Goal: Information Seeking & Learning: Check status

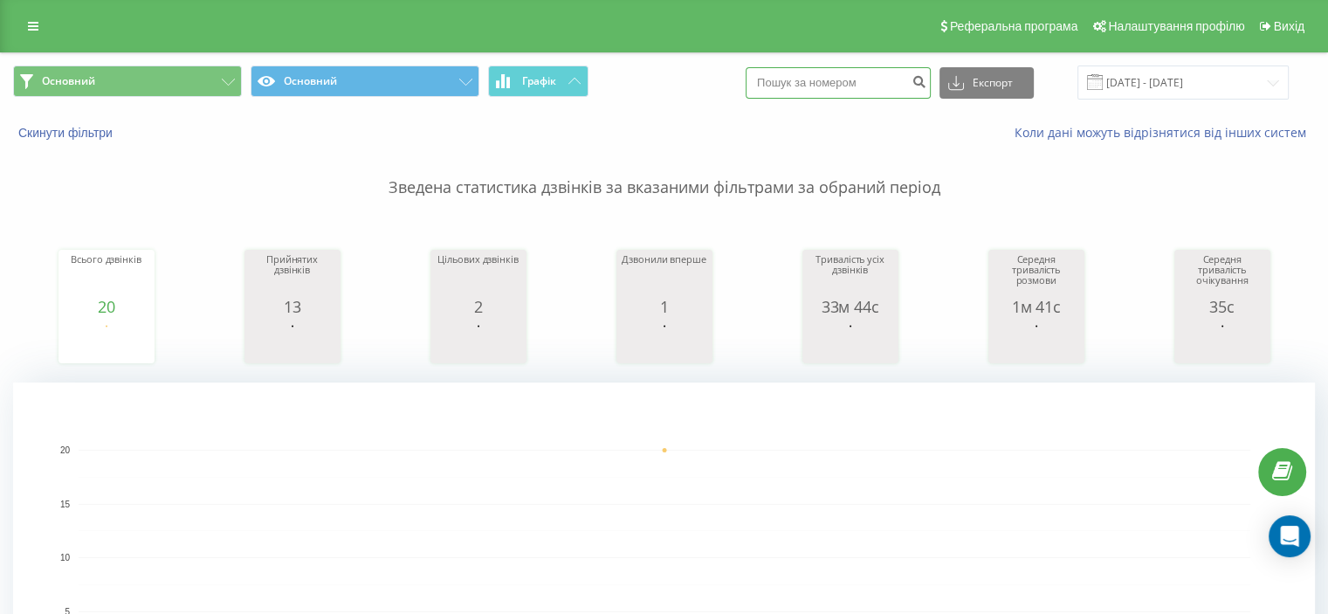
click at [887, 92] on input at bounding box center [838, 82] width 185 height 31
paste input "0982986206"
type input "0982986206"
click at [931, 83] on button "submit" at bounding box center [919, 82] width 24 height 31
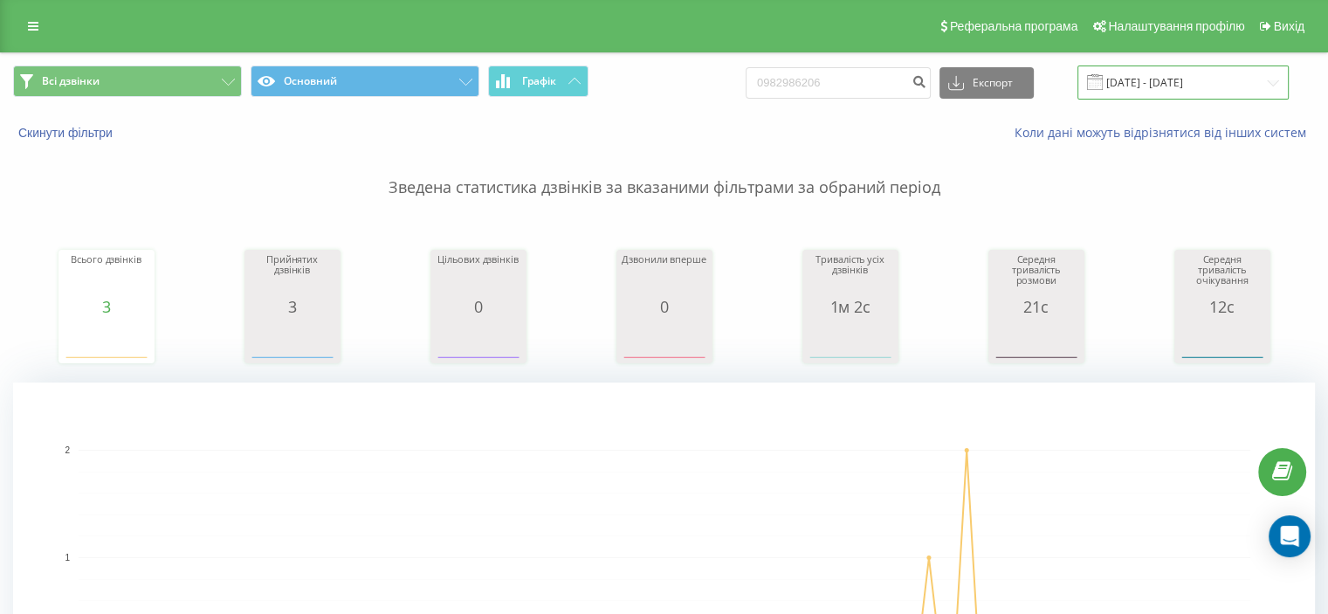
click at [1161, 82] on input "[DATE] - [DATE]" at bounding box center [1183, 82] width 211 height 34
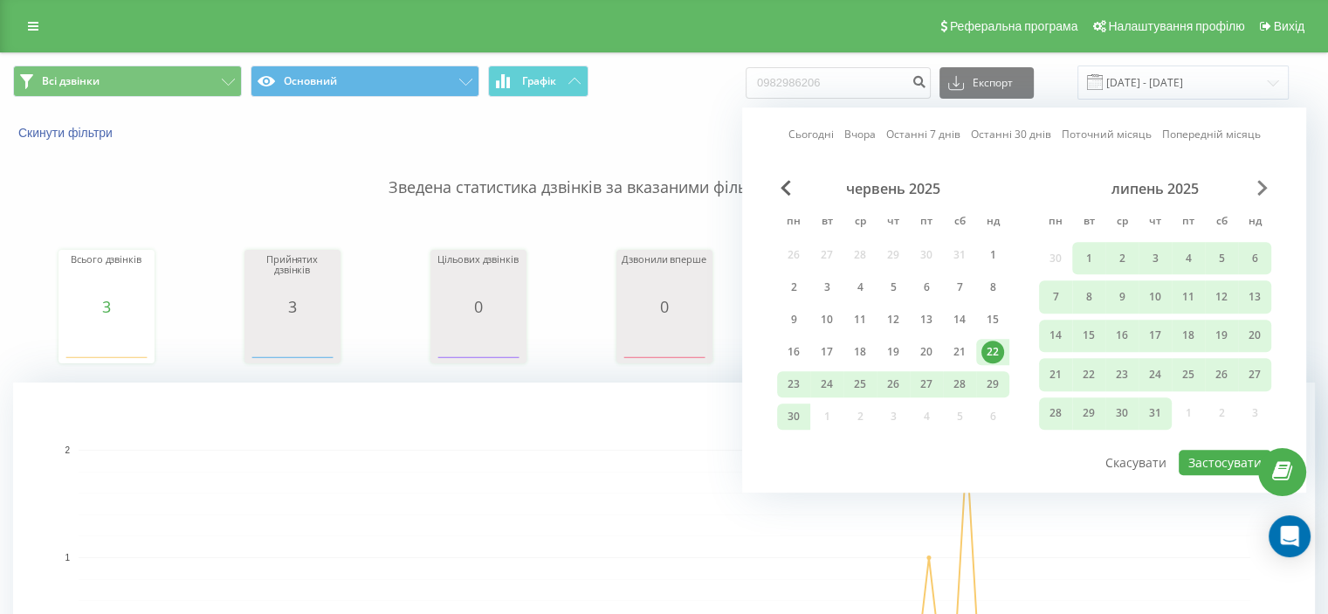
click at [1266, 180] on span "Next Month" at bounding box center [1262, 188] width 10 height 16
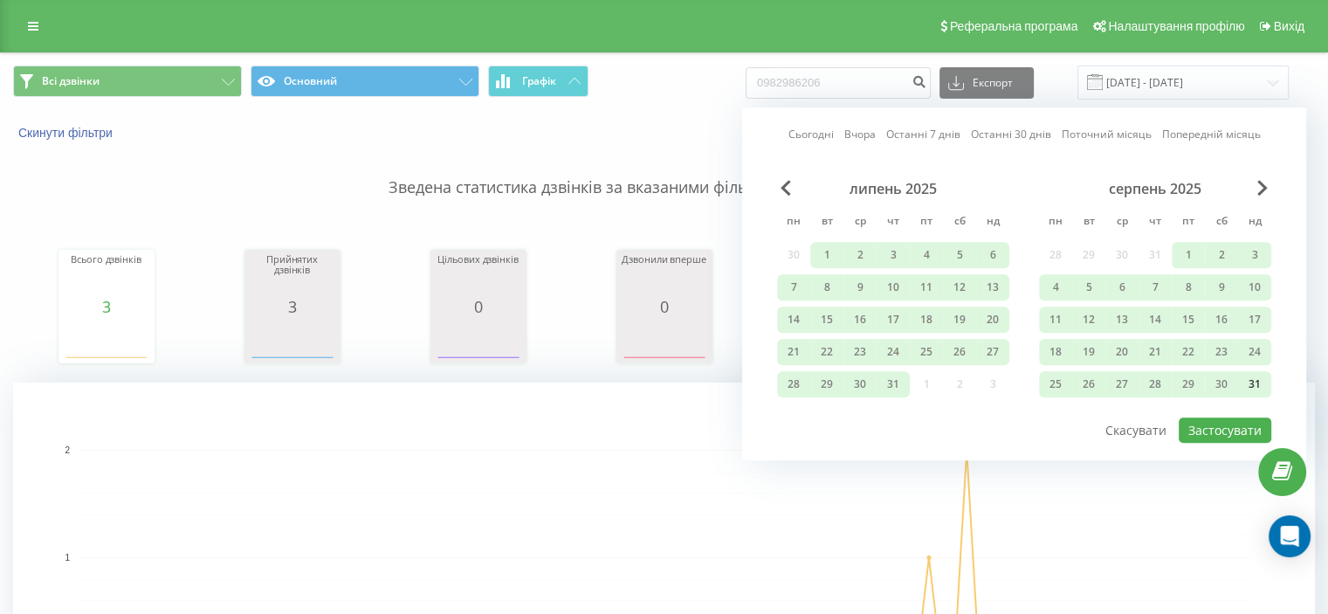
click at [1255, 380] on div "31" at bounding box center [1255, 384] width 23 height 23
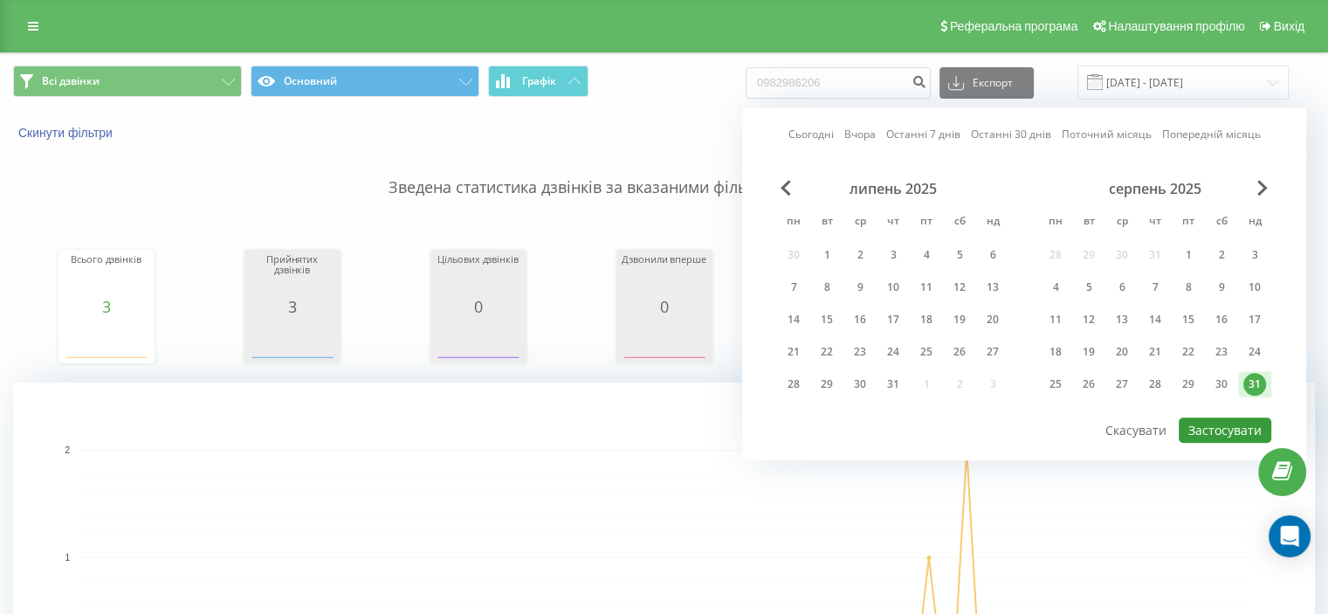
drag, startPoint x: 1244, startPoint y: 425, endPoint x: 1241, endPoint y: 415, distance: 10.8
click at [1244, 421] on button "Застосувати" at bounding box center [1225, 429] width 93 height 25
type input "[DATE] - [DATE]"
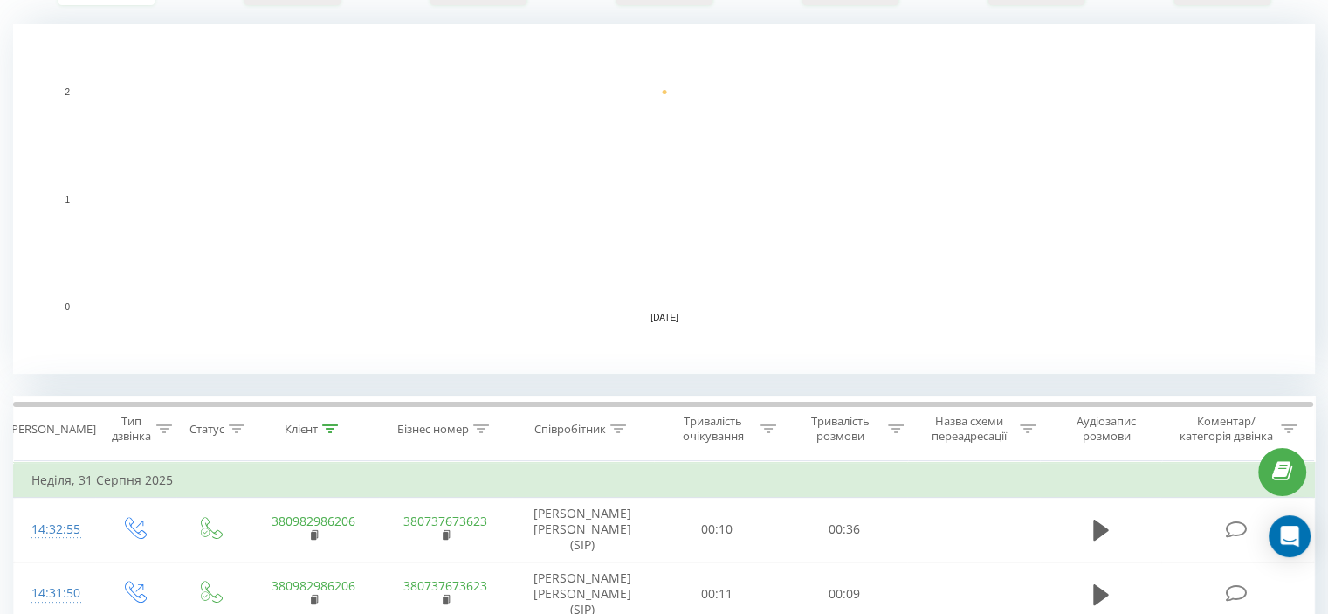
scroll to position [407, 0]
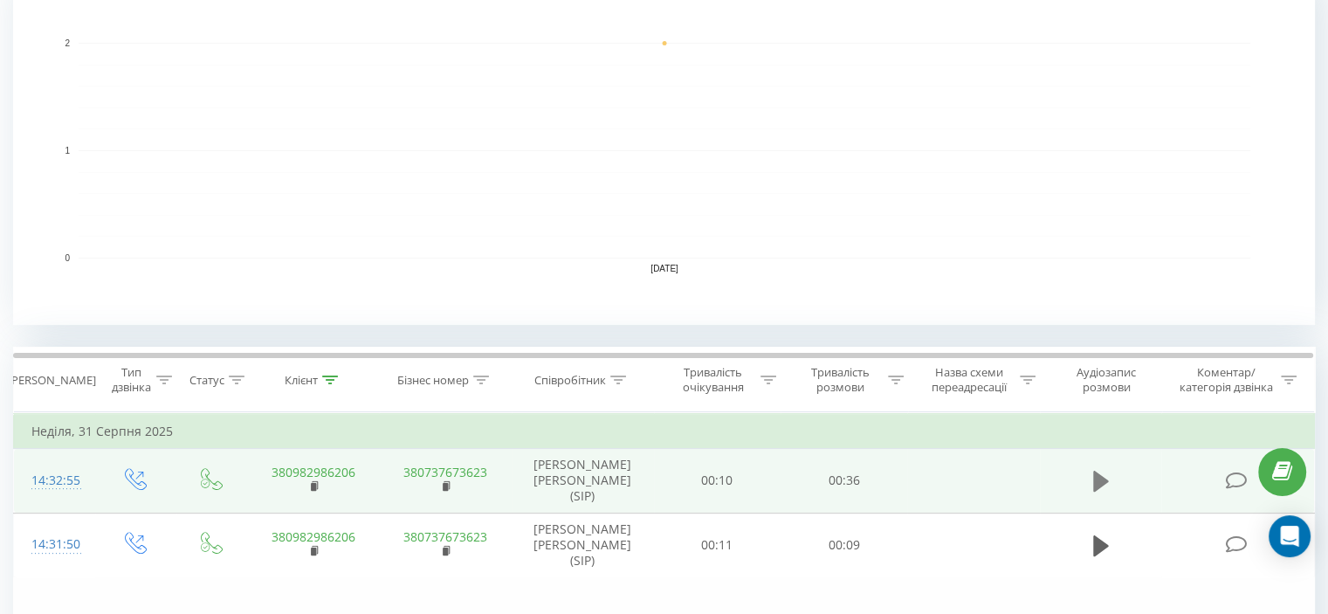
click at [1104, 478] on icon at bounding box center [1101, 481] width 16 height 24
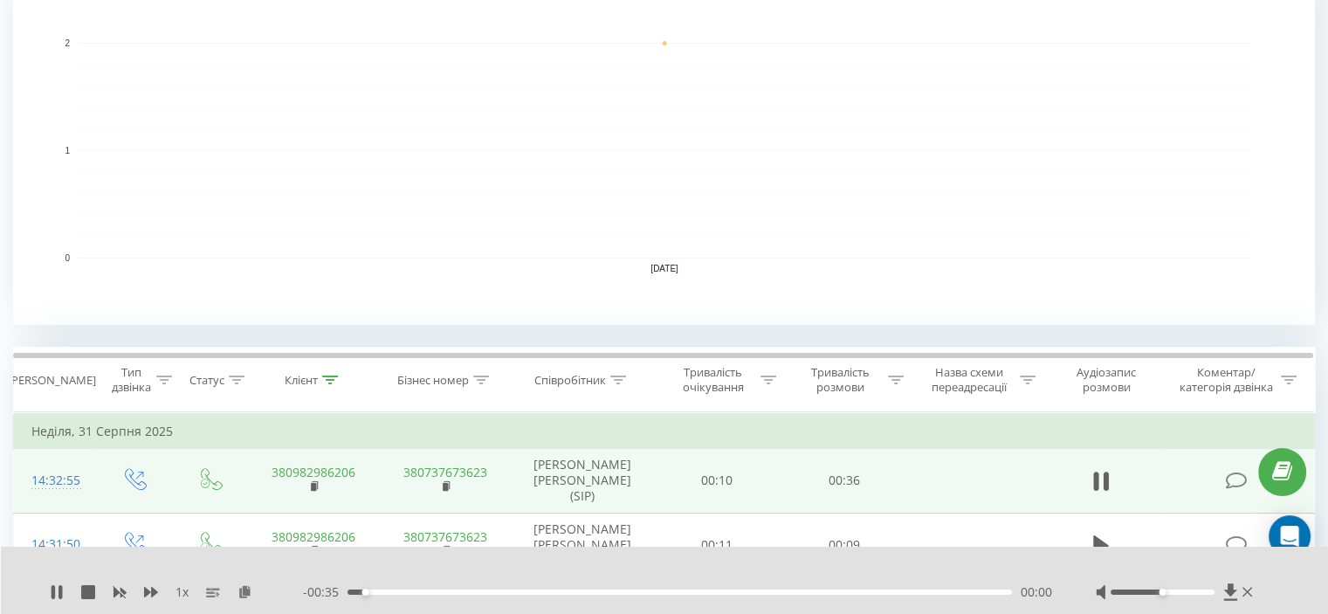
click at [178, 590] on span "1 x" at bounding box center [182, 591] width 13 height 17
click at [155, 587] on icon at bounding box center [151, 592] width 14 height 14
click at [155, 588] on icon at bounding box center [151, 592] width 14 height 14
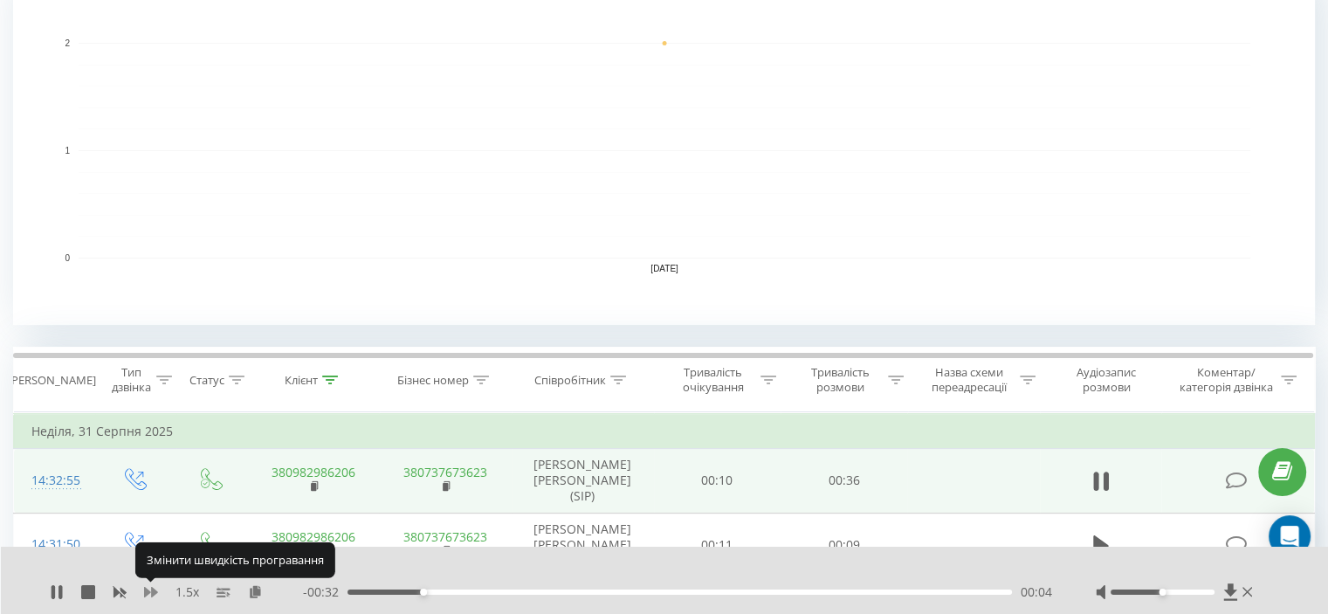
click at [155, 588] on icon at bounding box center [151, 592] width 14 height 14
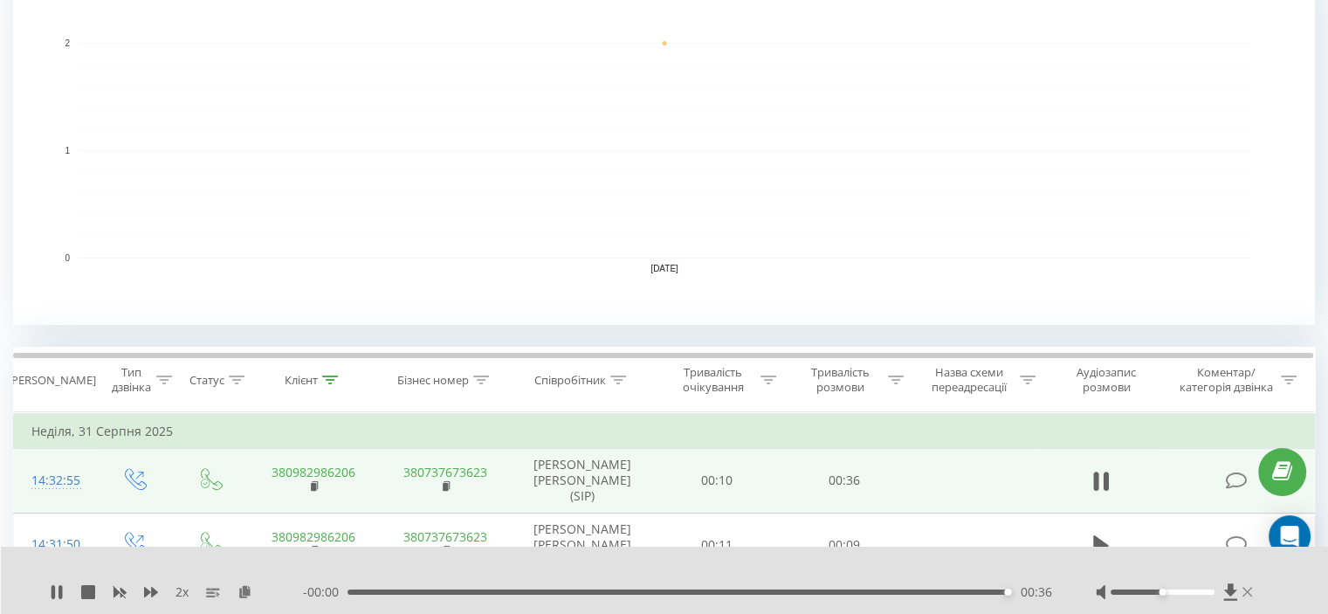
click at [1248, 589] on icon at bounding box center [1248, 592] width 10 height 14
